Goal: Transaction & Acquisition: Subscribe to service/newsletter

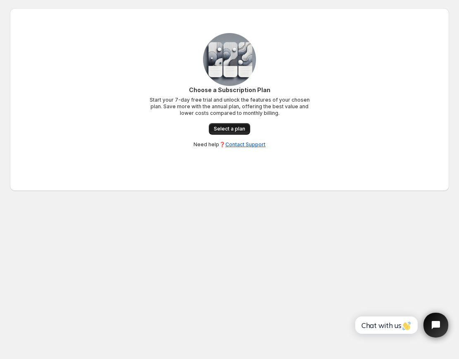
click at [218, 126] on span "Select a plan" at bounding box center [229, 129] width 31 height 7
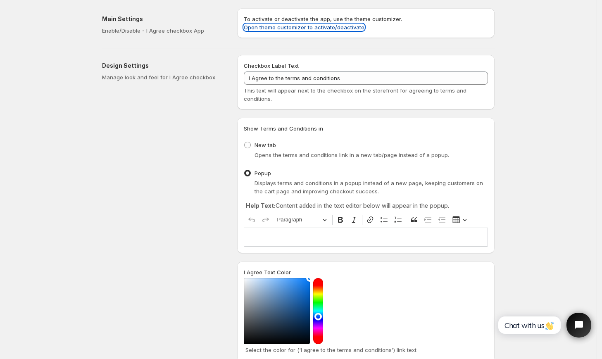
click at [334, 26] on link "Open theme customizer to activate/deactivate" at bounding box center [304, 27] width 121 height 7
